Goal: Information Seeking & Learning: Find specific fact

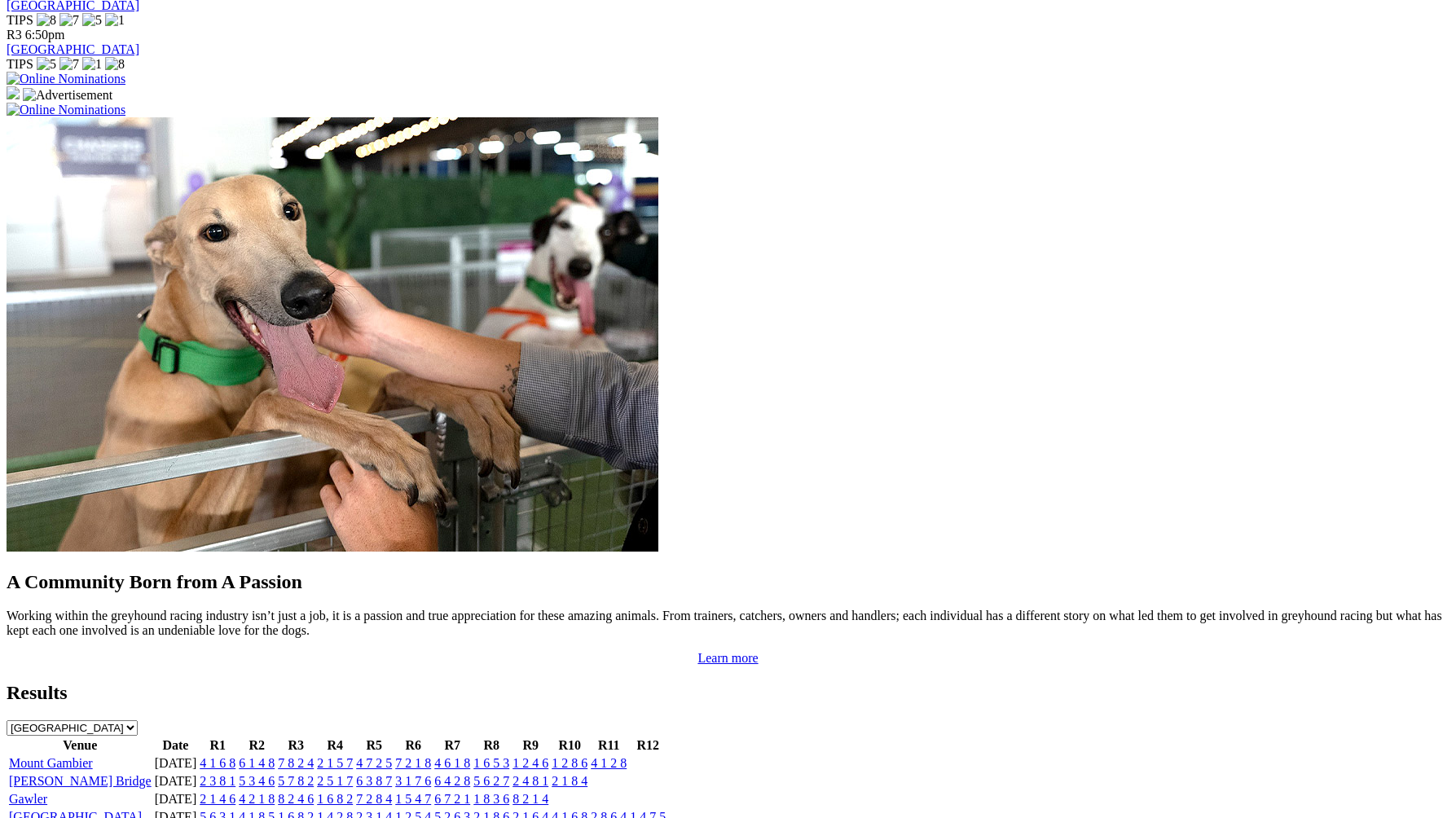
scroll to position [1188, 0]
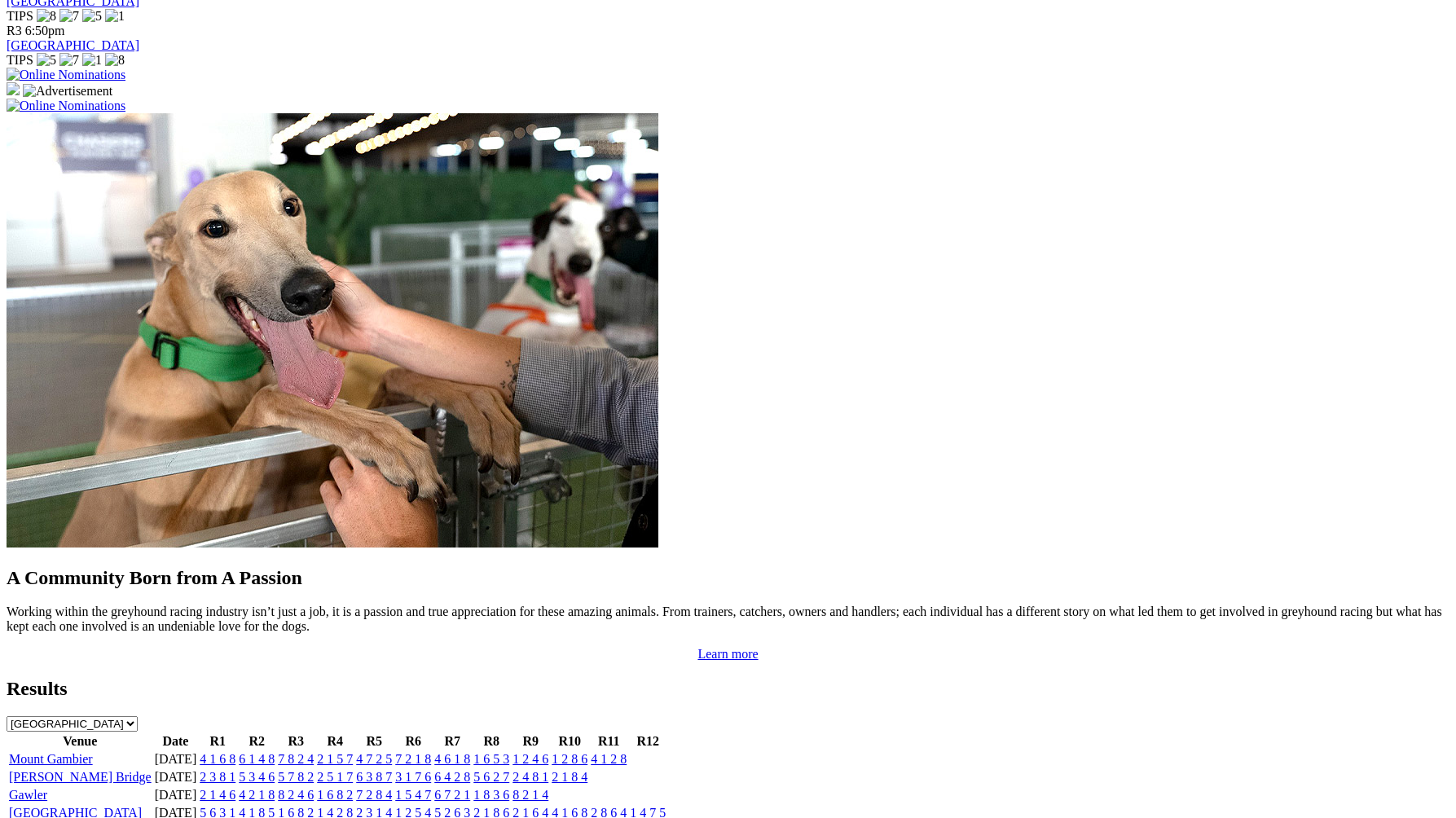
click at [237, 769] on td "2 3 8 1" at bounding box center [218, 777] width 38 height 16
click at [236, 770] on link "2 3 8 1" at bounding box center [218, 776] width 36 height 14
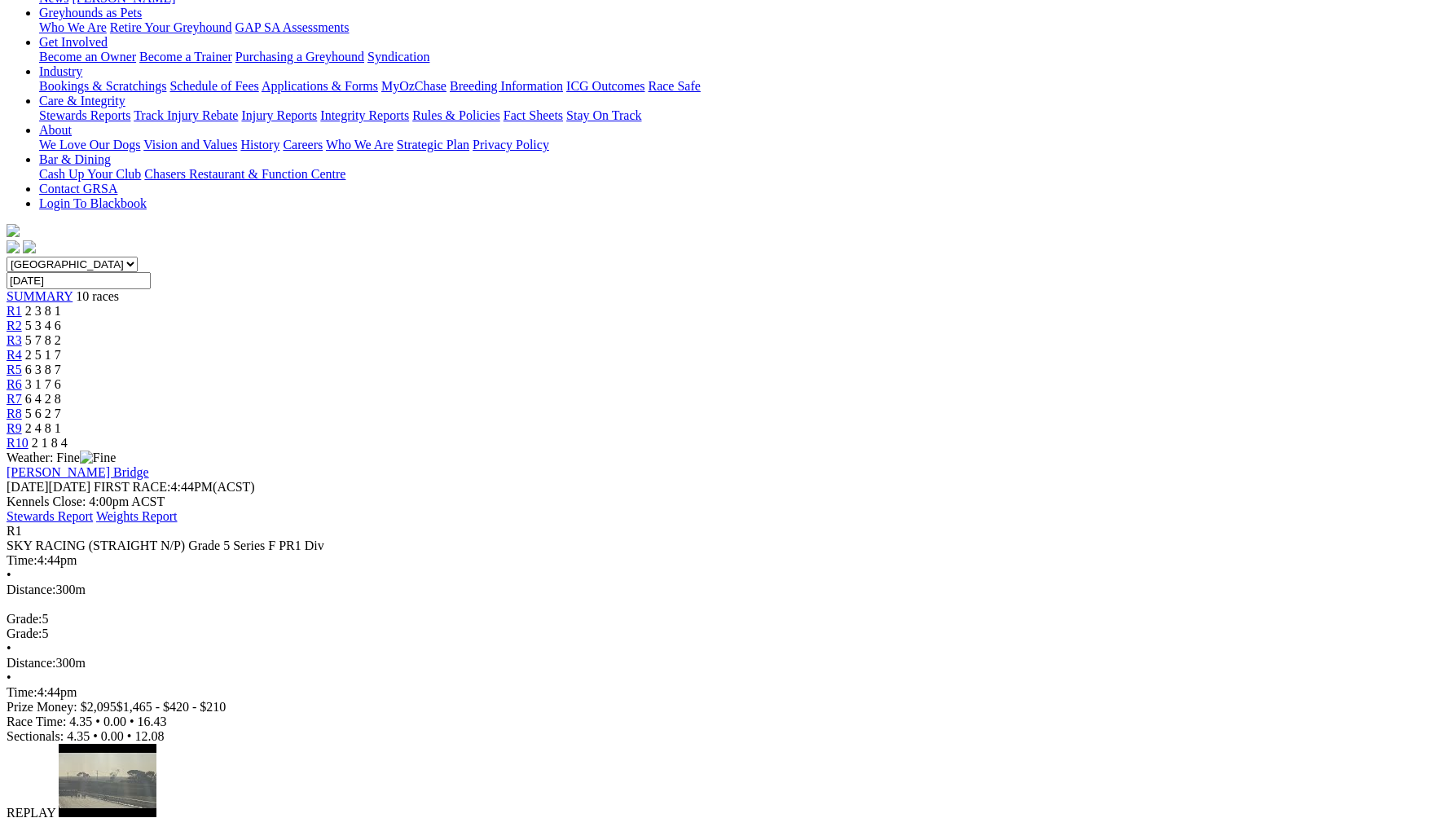
scroll to position [290, 0]
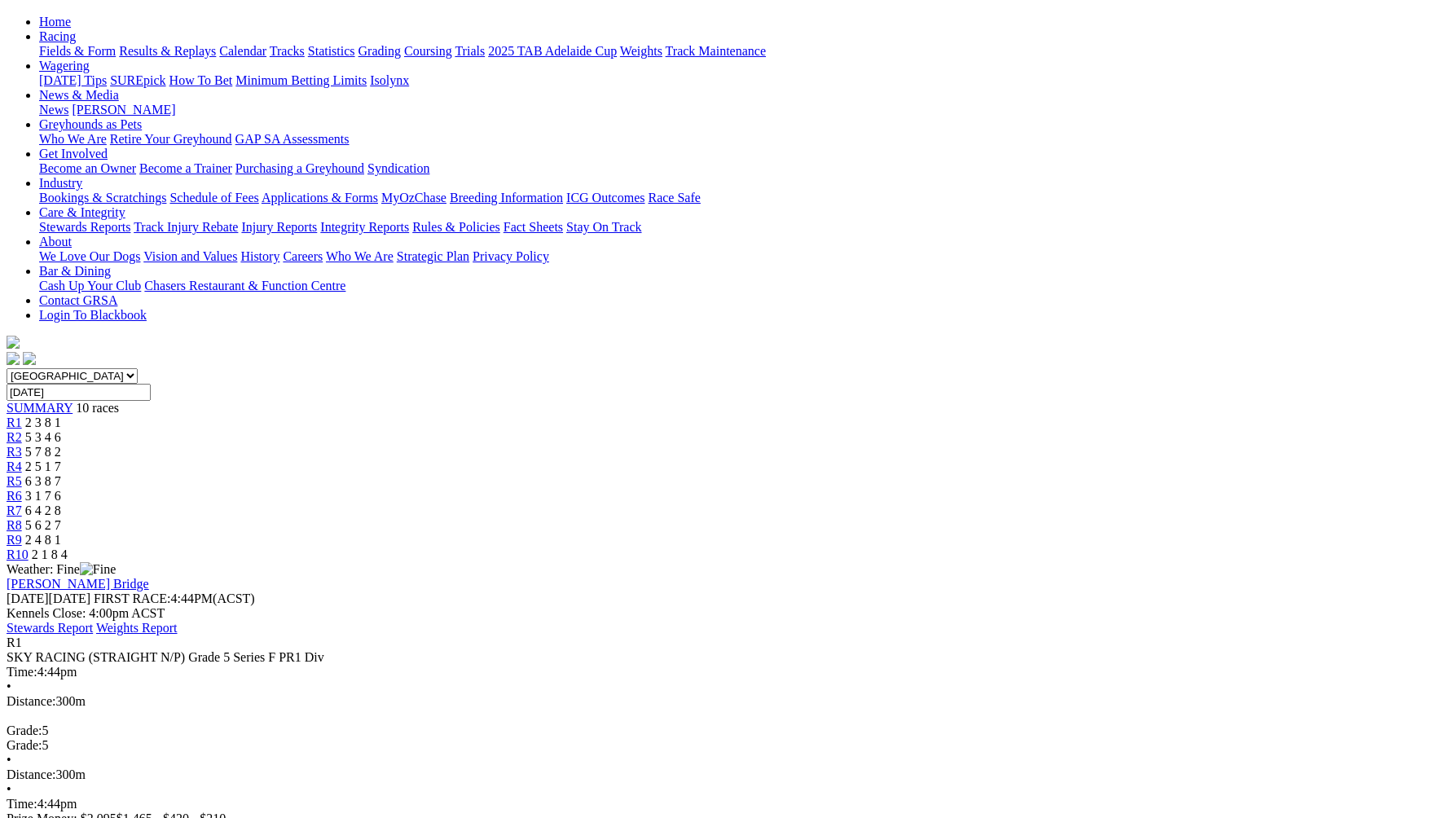
scroll to position [0, 0]
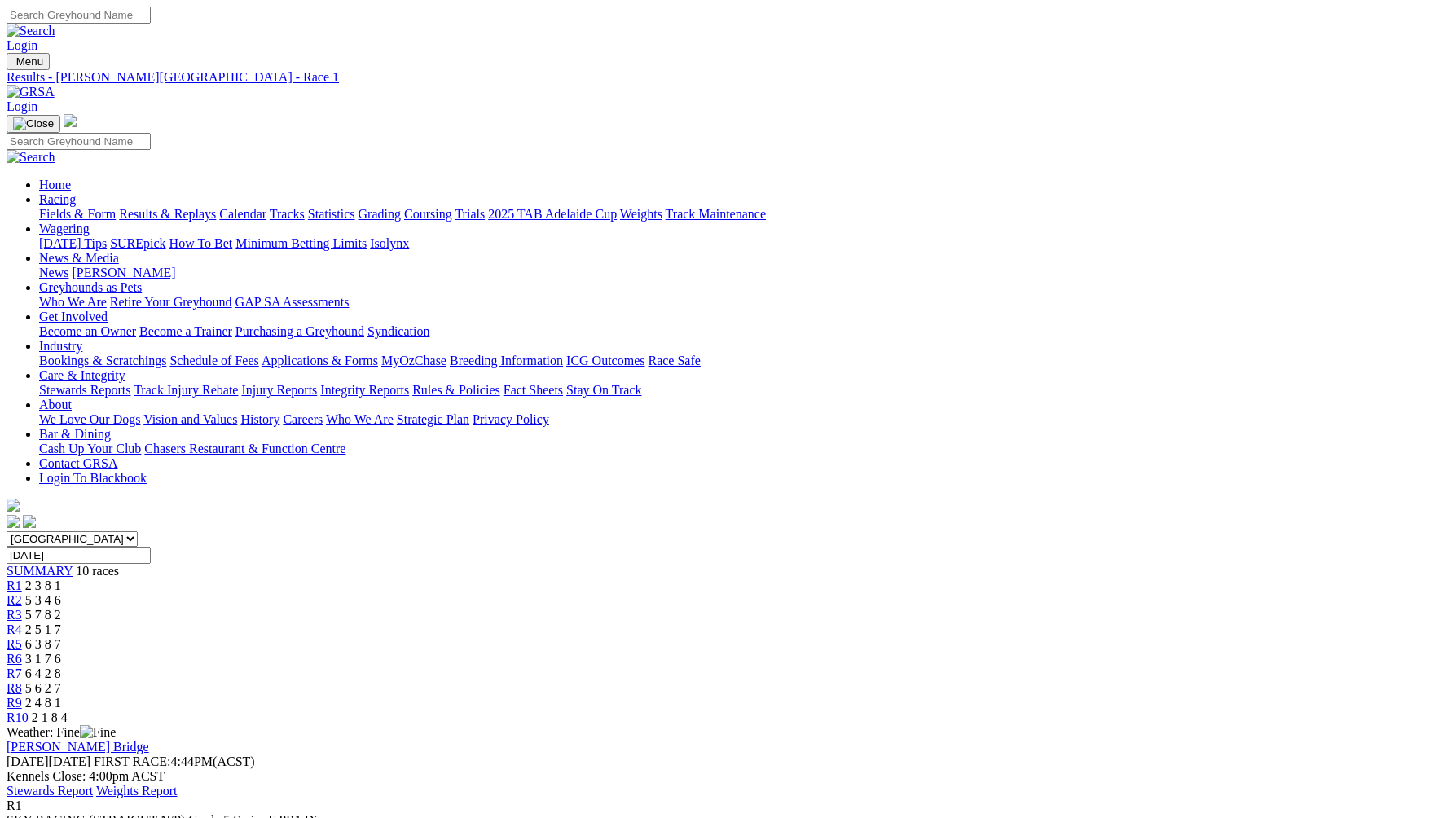
click at [61, 593] on span "5 3 4 6" at bounding box center [44, 600] width 36 height 14
click at [567, 608] on div "R3 5 7 8 2" at bounding box center [728, 615] width 1443 height 15
click at [22, 623] on span "R4" at bounding box center [14, 629] width 16 height 14
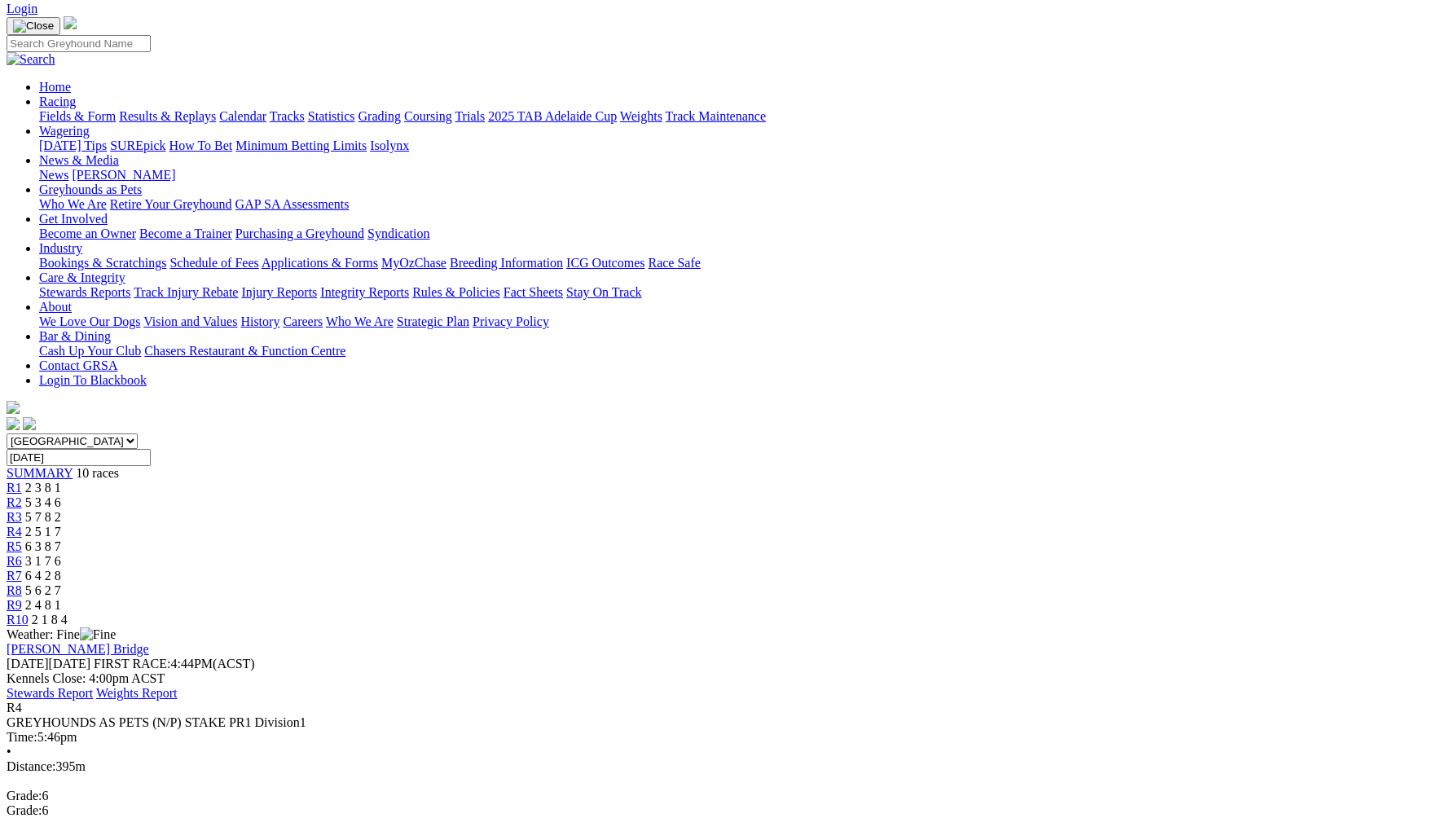
scroll to position [90, 0]
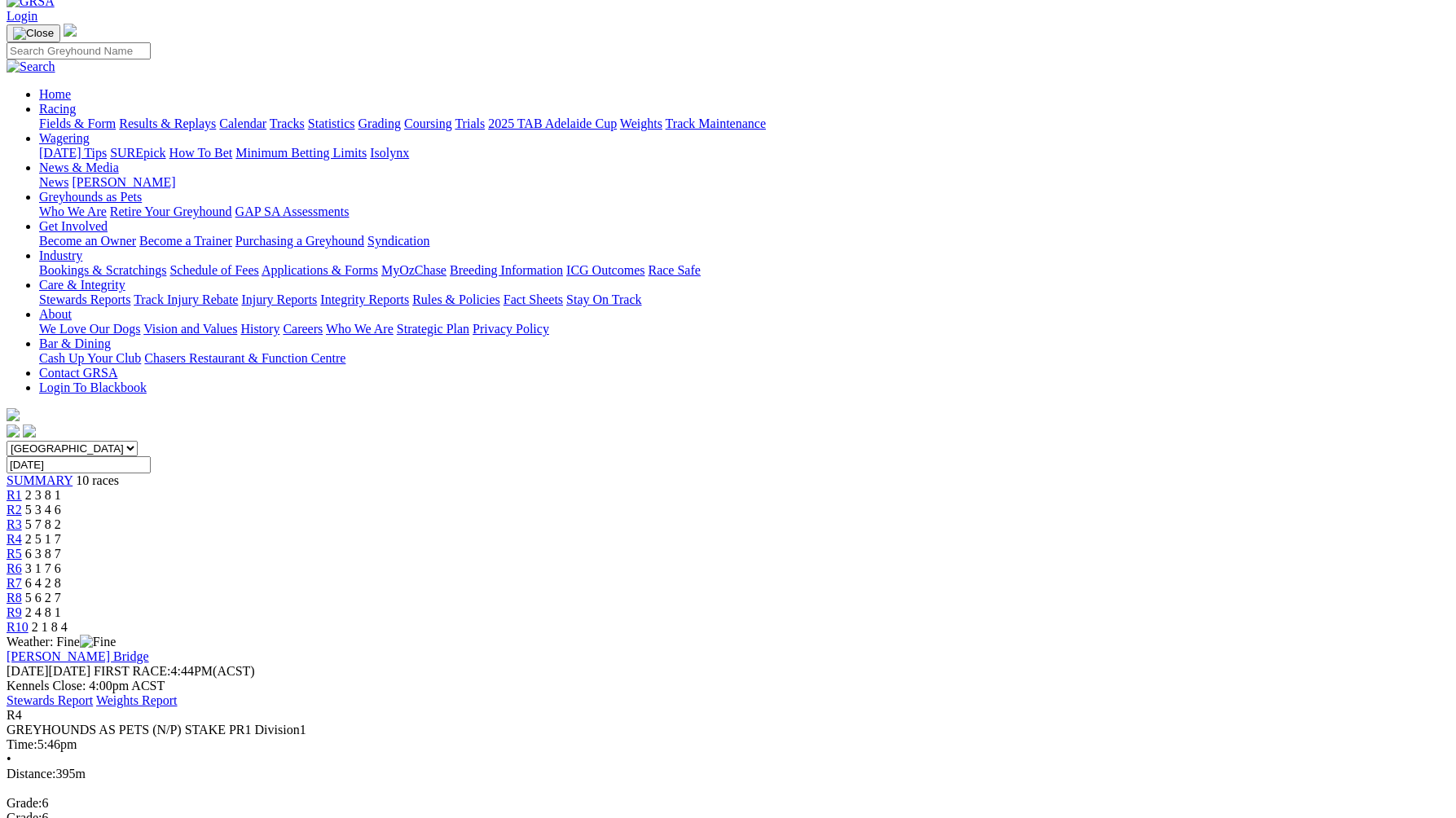
click at [61, 547] on span "6 3 8 7" at bounding box center [44, 554] width 36 height 14
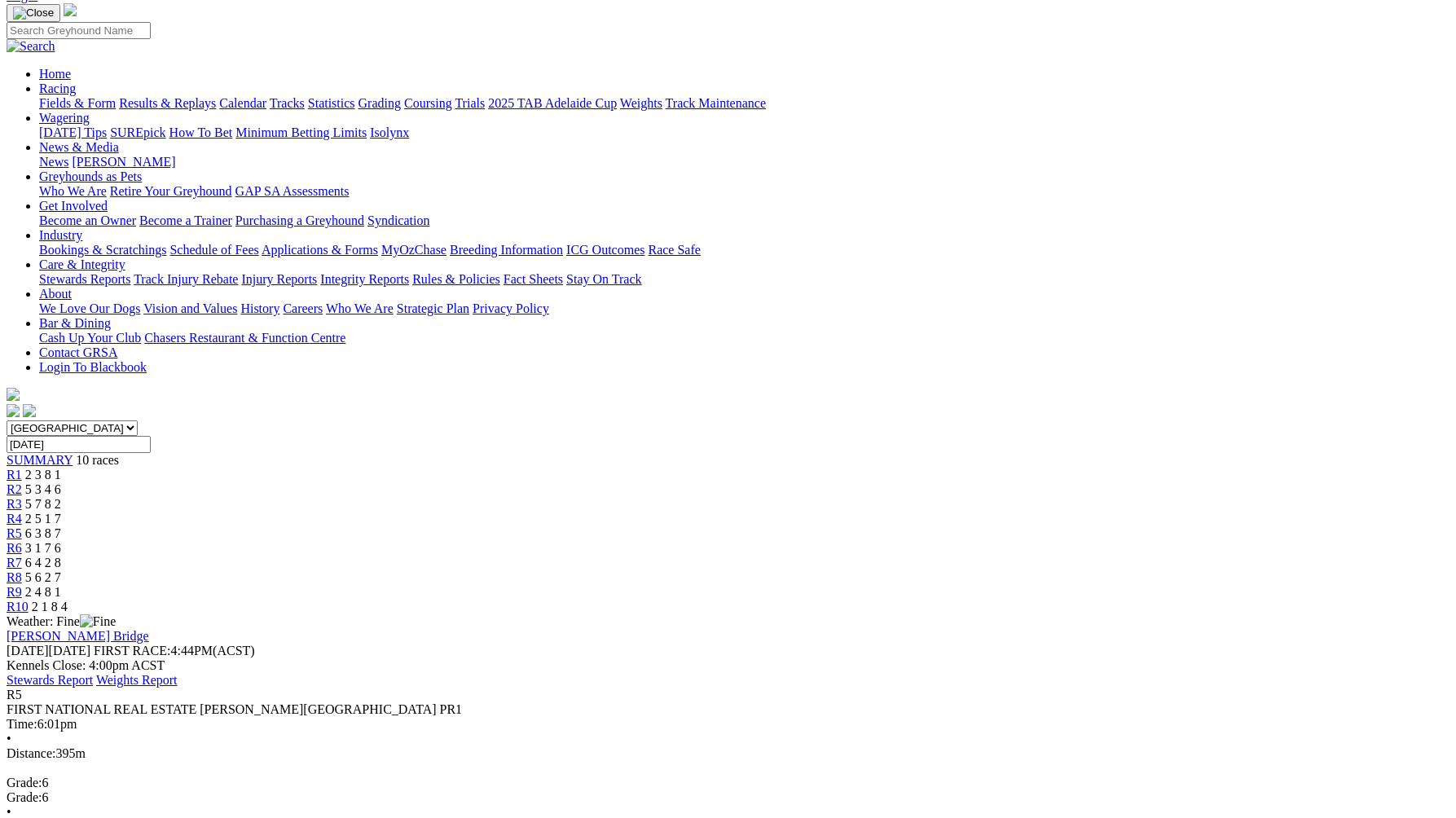
scroll to position [62, 0]
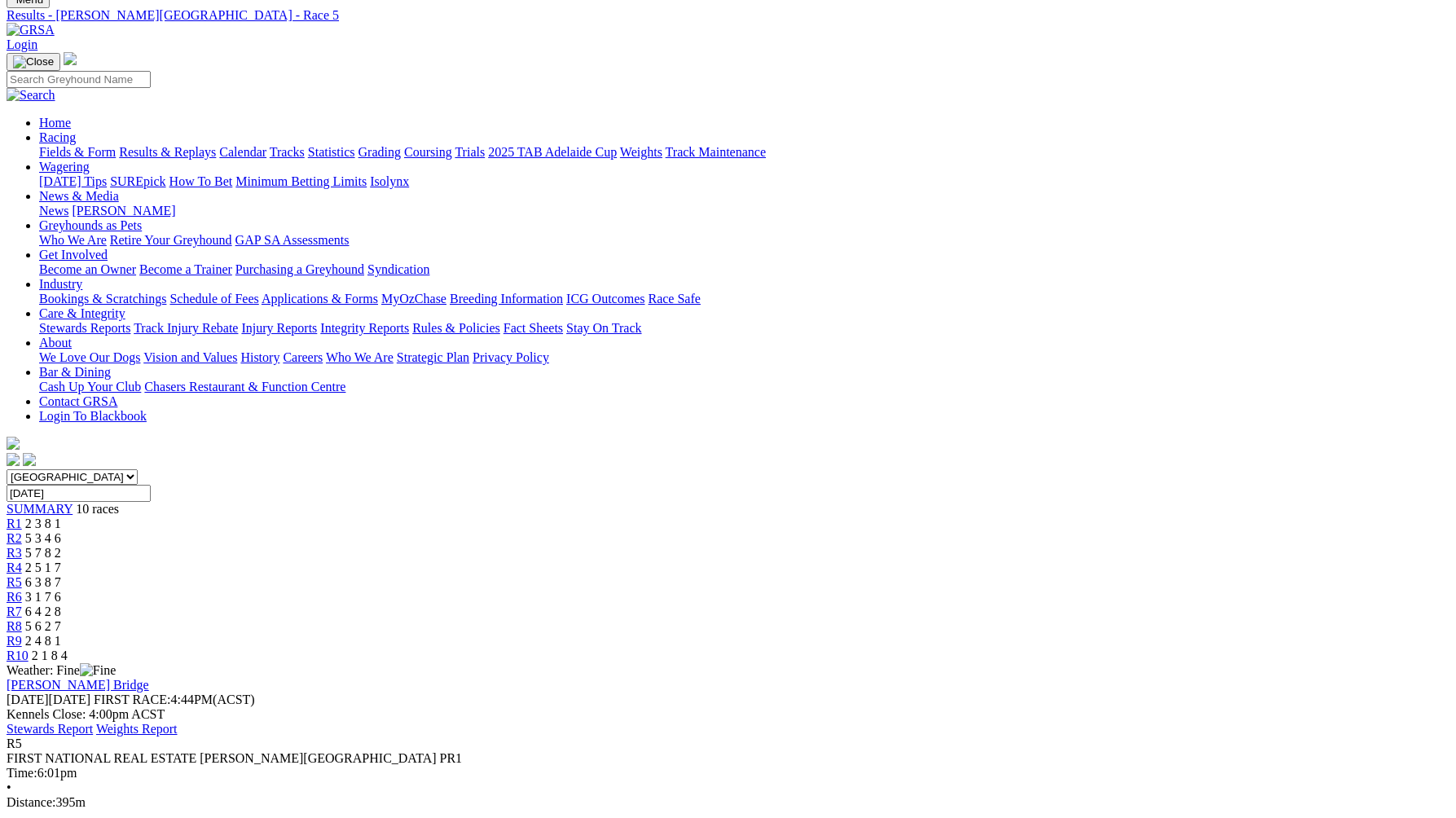
click at [61, 590] on span "3 1 7 6" at bounding box center [44, 596] width 36 height 14
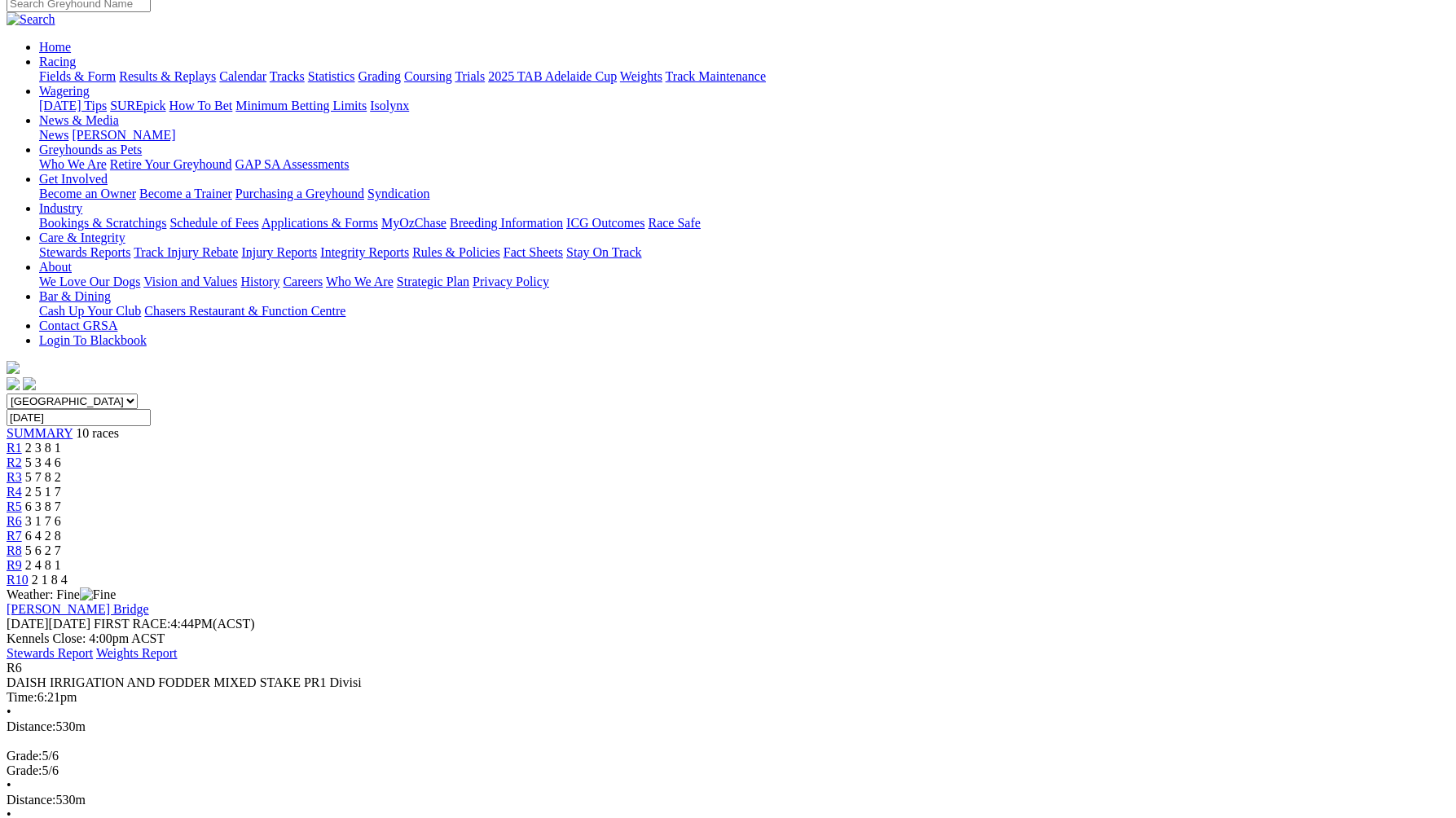
scroll to position [131, 0]
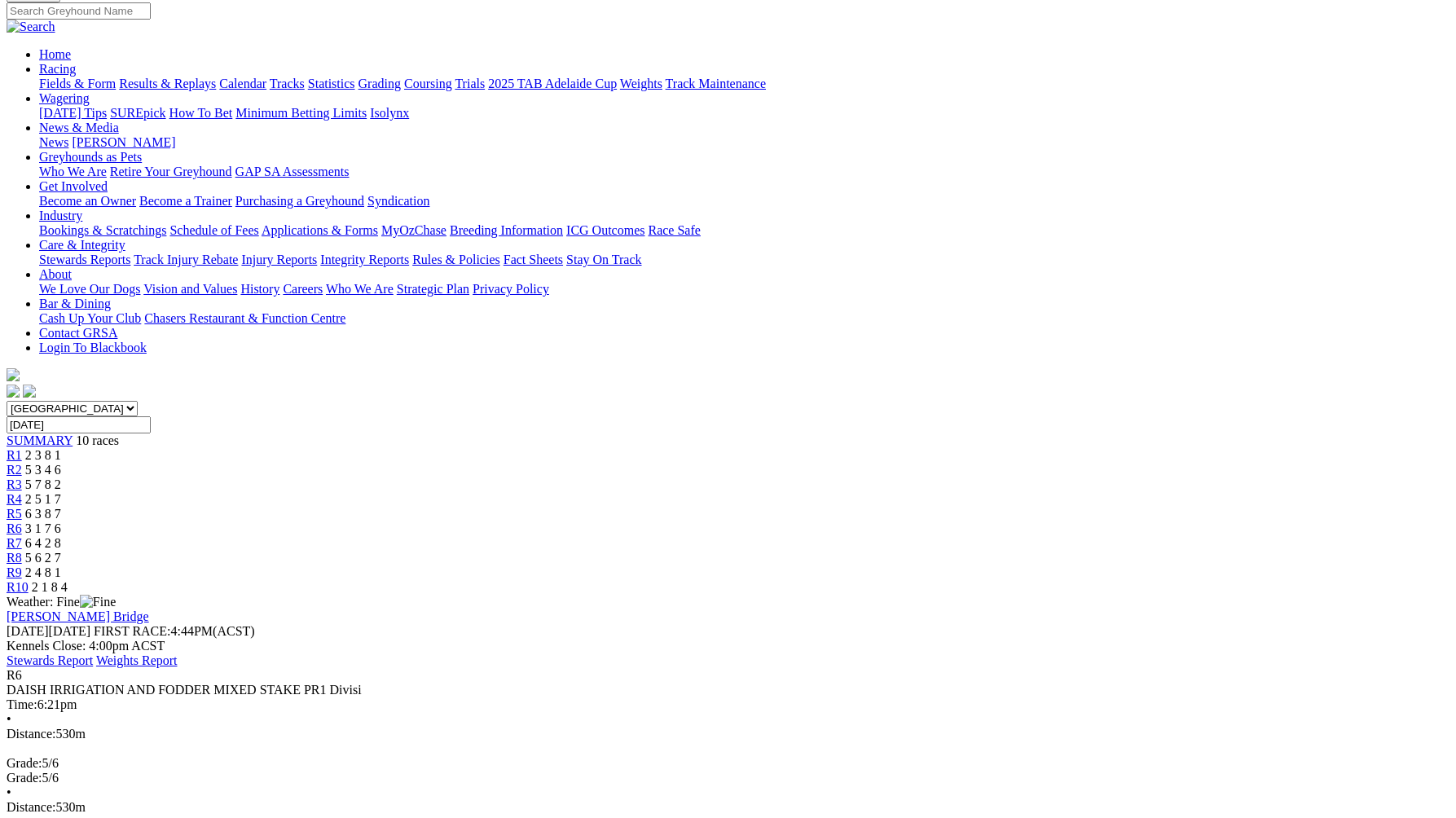
click at [935, 536] on div "R7 6 4 2 8" at bounding box center [728, 544] width 1443 height 15
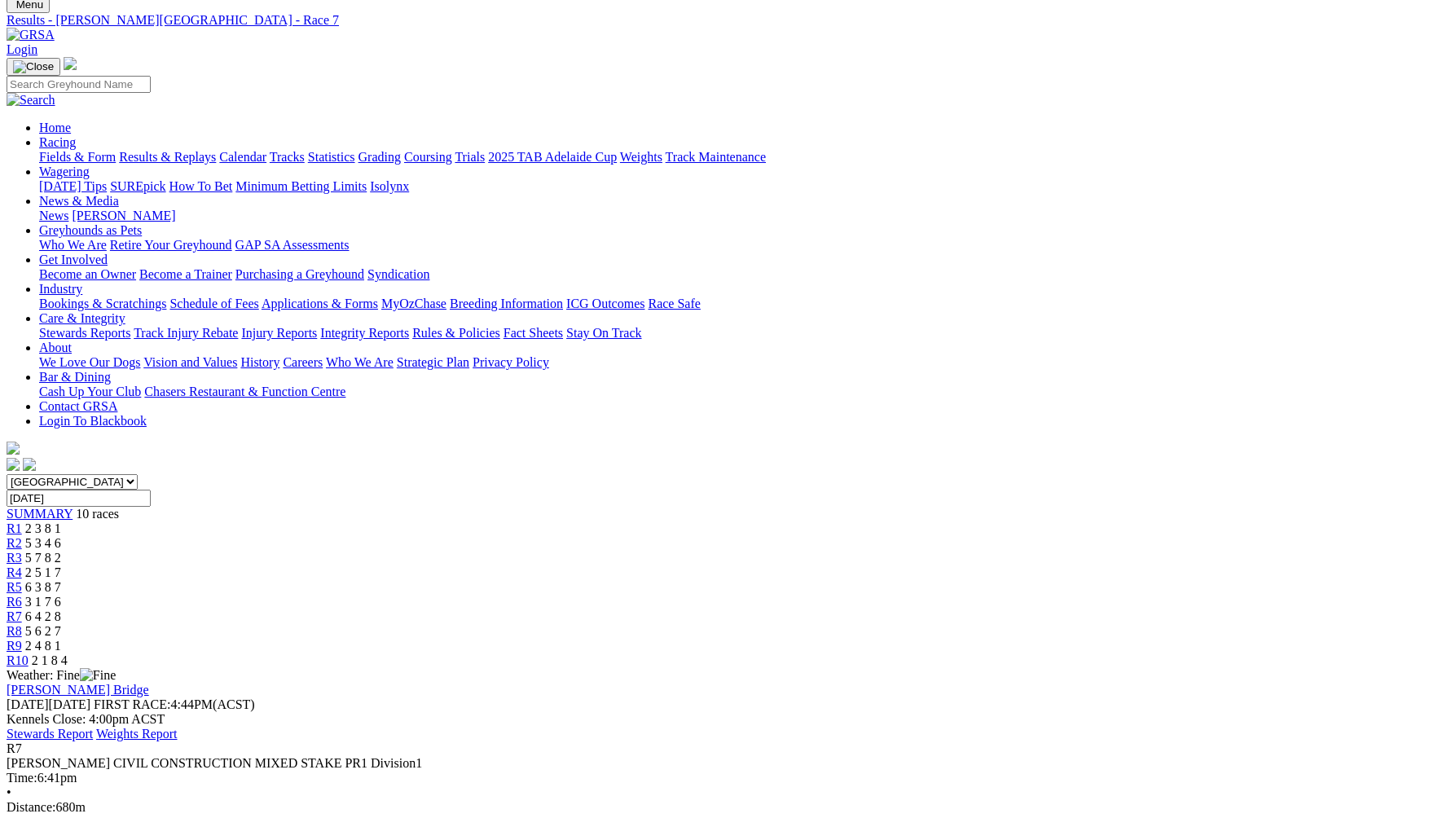
scroll to position [59, 0]
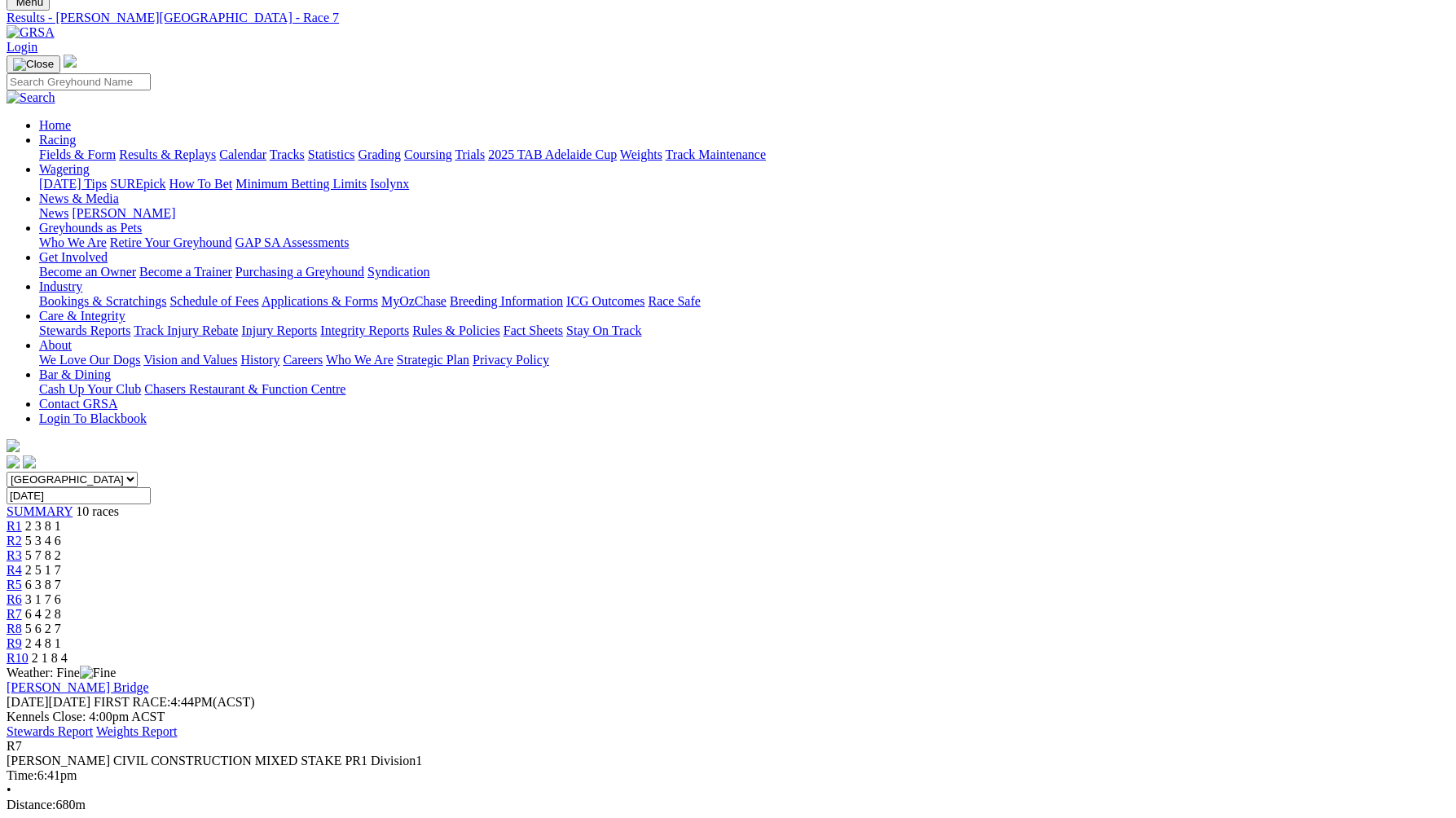
click at [61, 622] on span "5 6 2 7" at bounding box center [44, 628] width 36 height 14
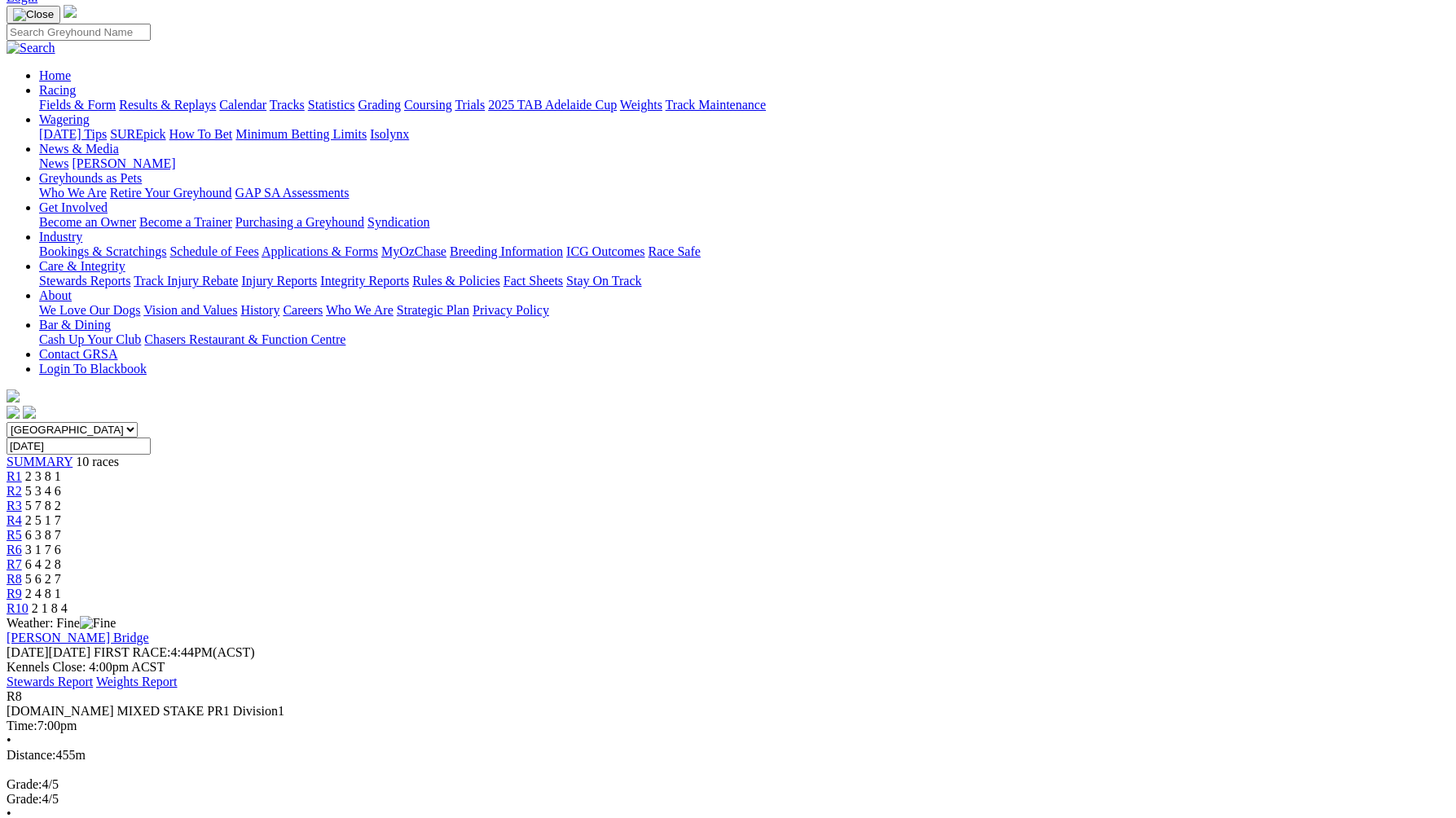
scroll to position [92, 0]
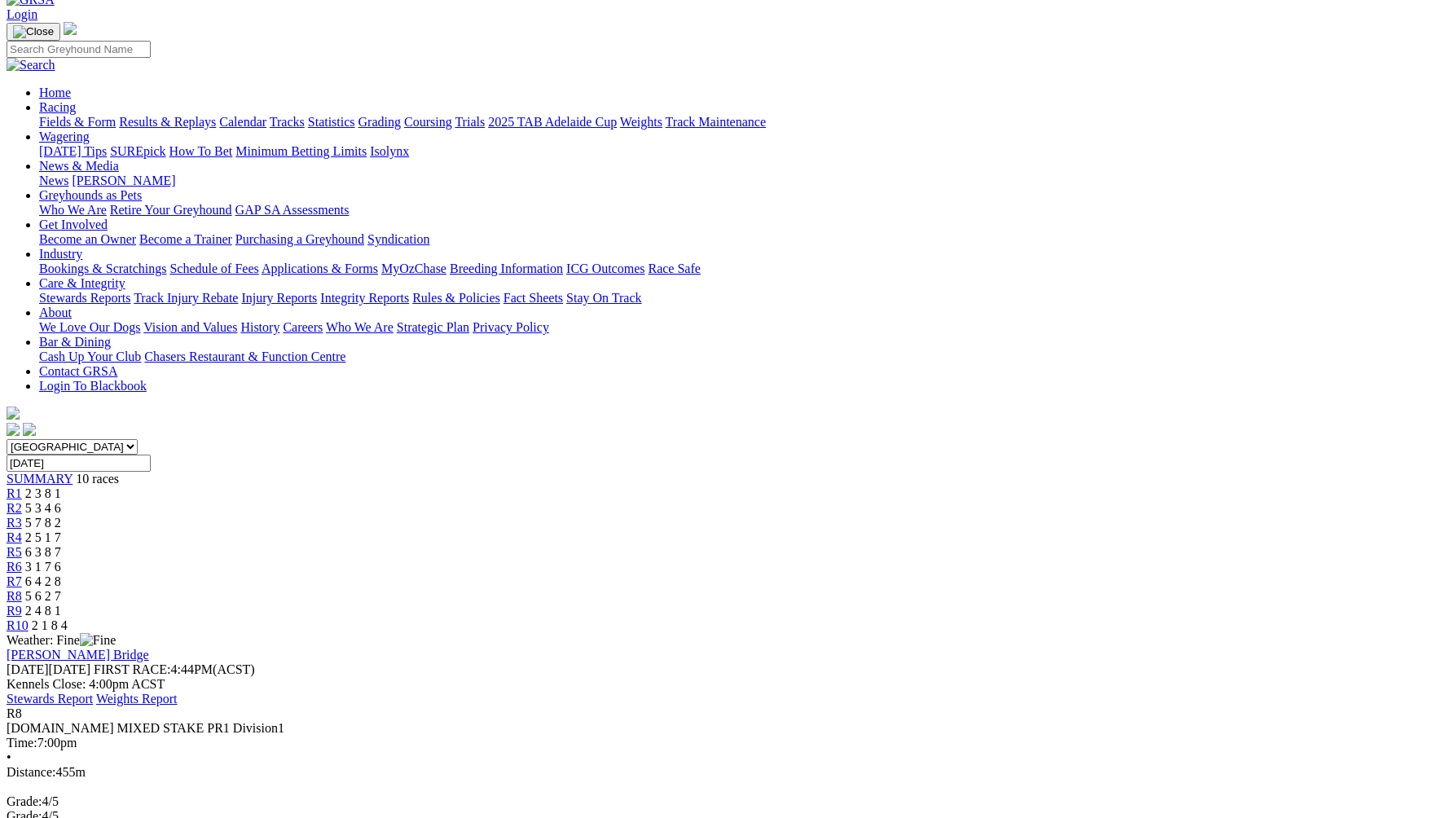
click at [22, 604] on link "R9" at bounding box center [14, 610] width 16 height 14
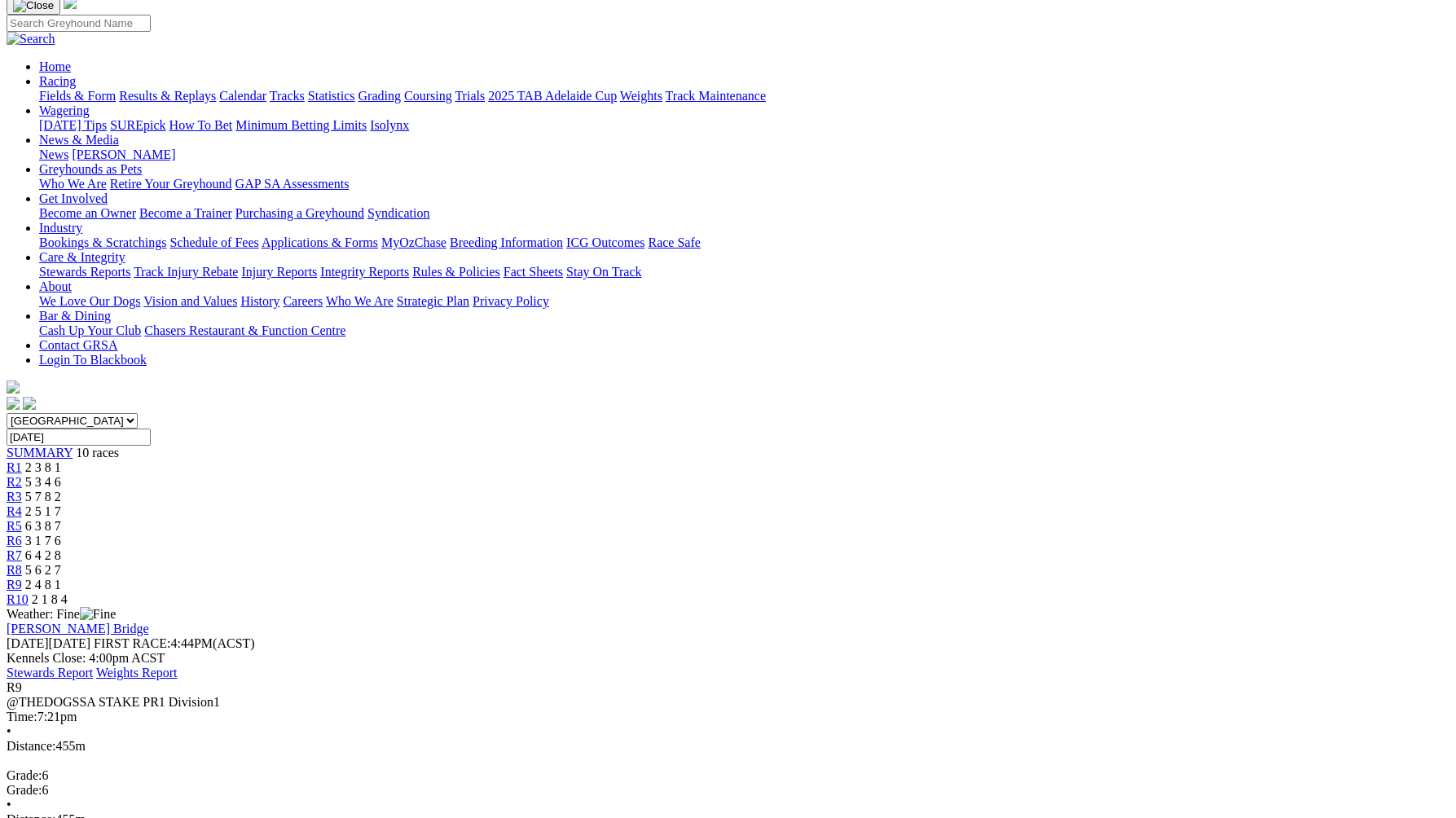
scroll to position [117, 0]
click at [29, 594] on span "R10" at bounding box center [17, 600] width 22 height 14
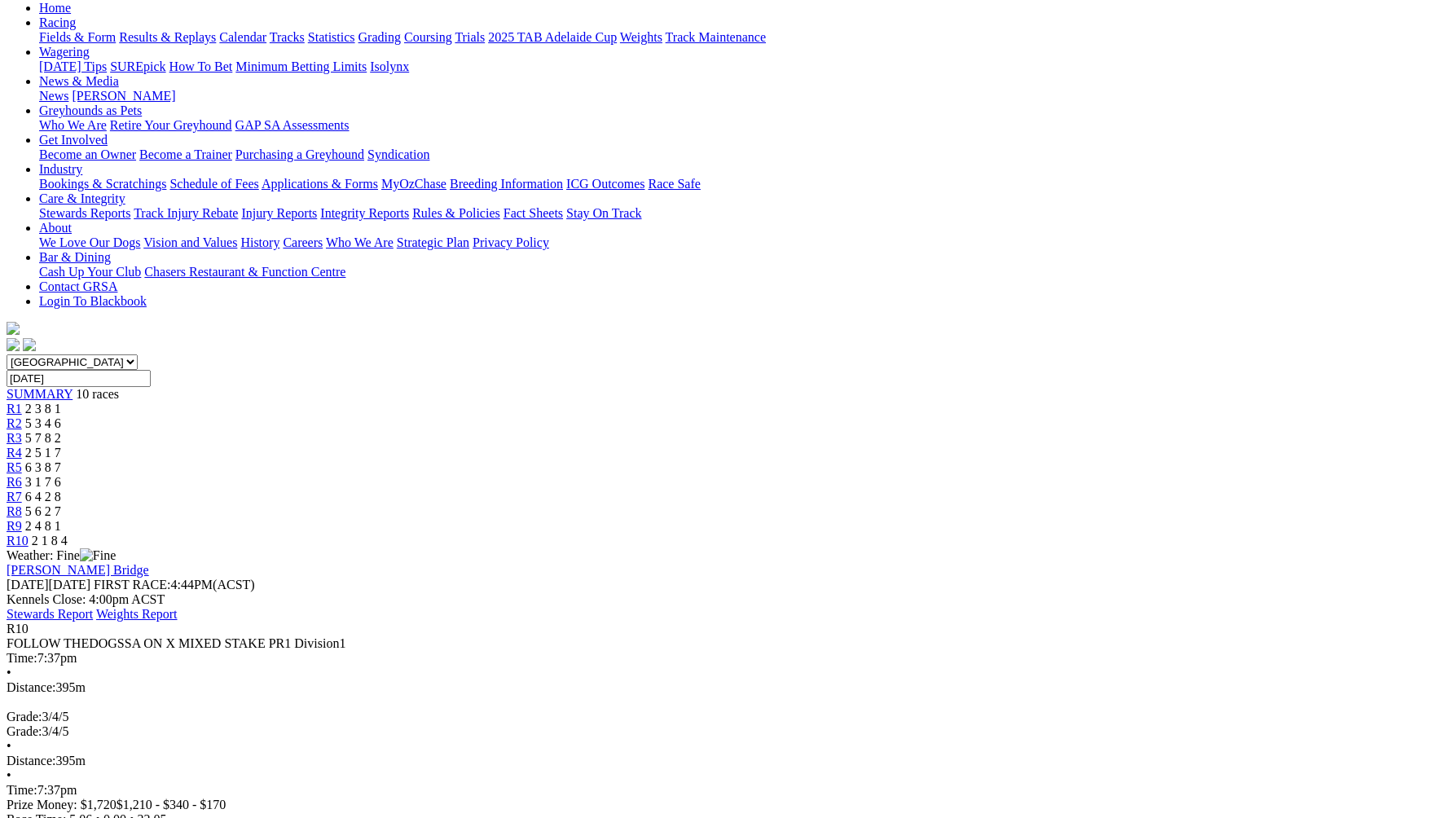
scroll to position [145, 0]
